Goal: Task Accomplishment & Management: Use online tool/utility

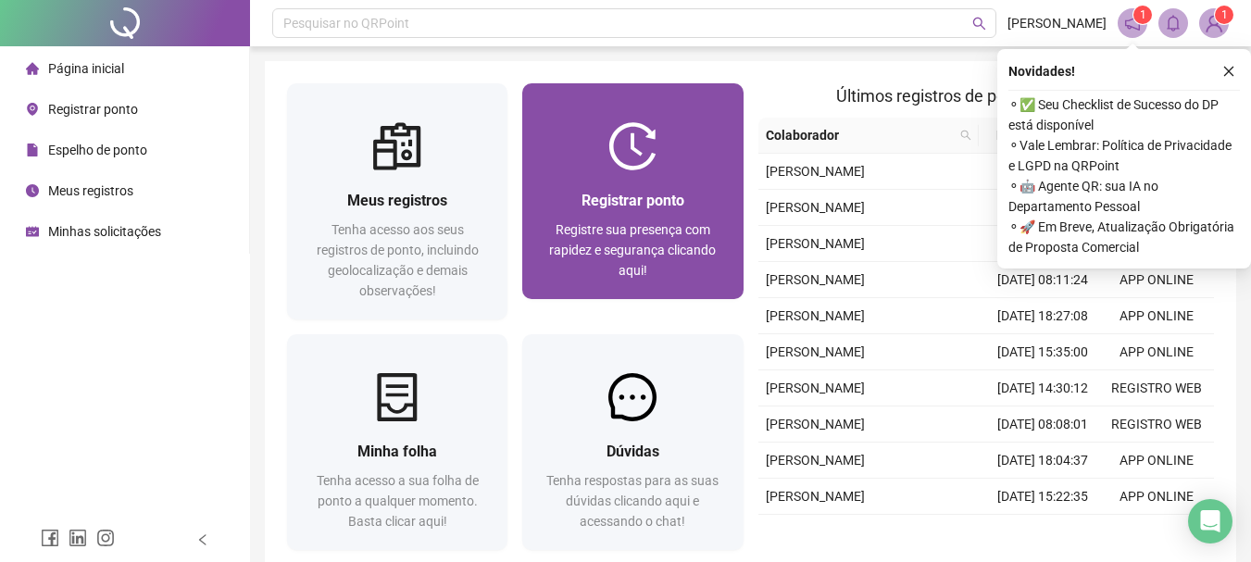
click at [589, 192] on span "Registrar ponto" at bounding box center [633, 201] width 103 height 18
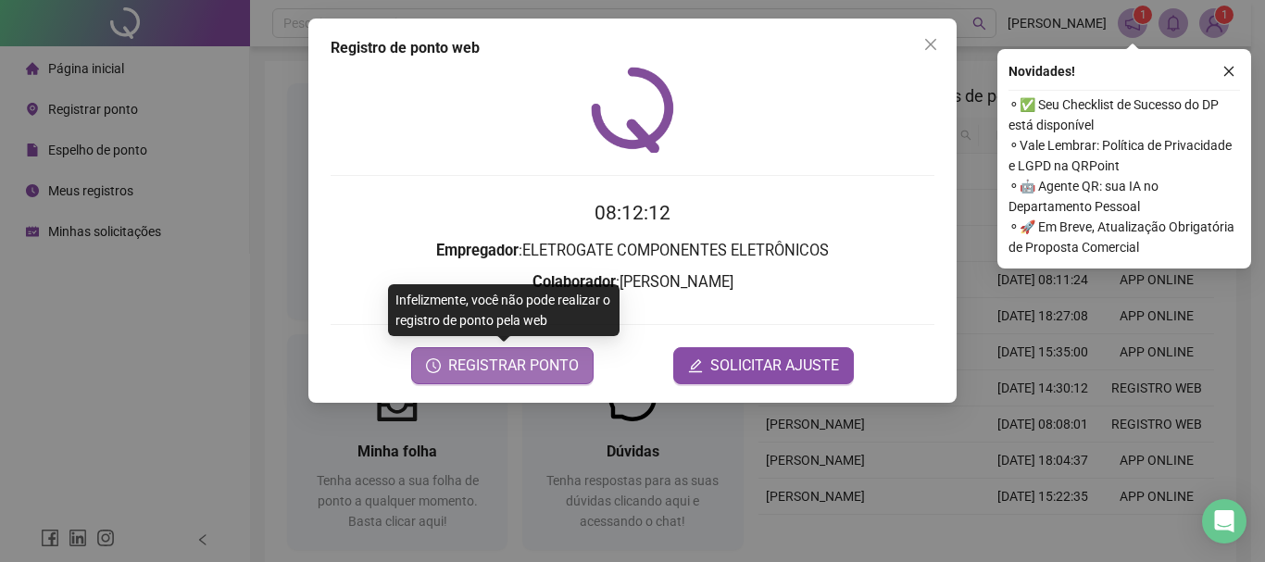
click at [484, 370] on span "REGISTRAR PONTO" at bounding box center [513, 366] width 131 height 22
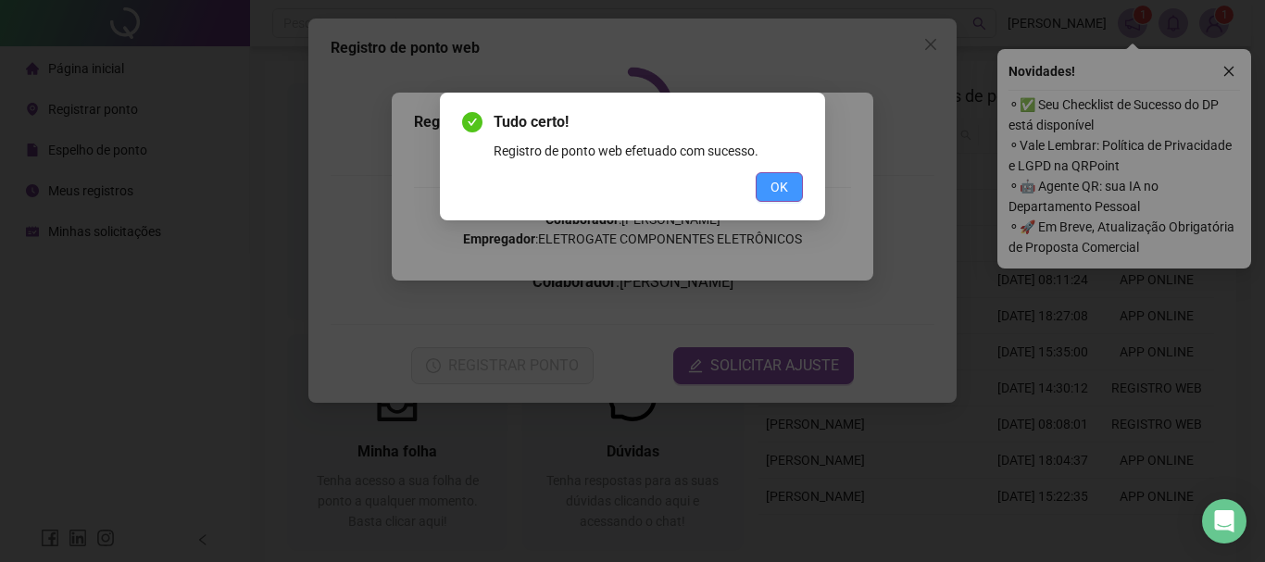
click at [764, 189] on button "OK" at bounding box center [779, 187] width 47 height 30
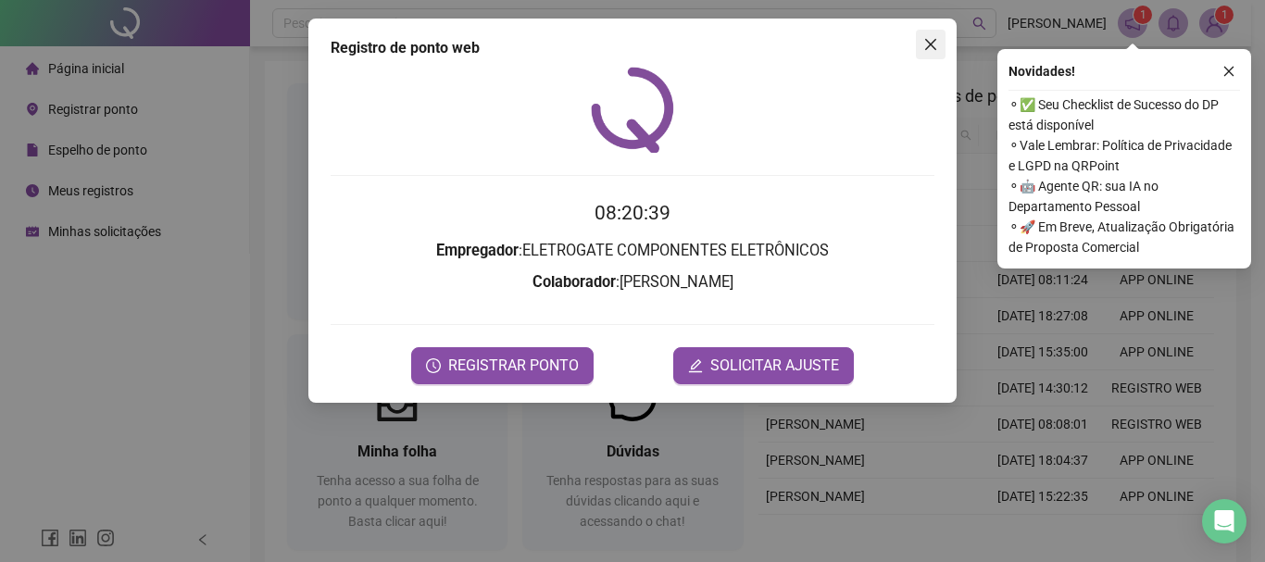
click at [927, 36] on button "Close" at bounding box center [931, 45] width 30 height 30
